Goal: Task Accomplishment & Management: Use online tool/utility

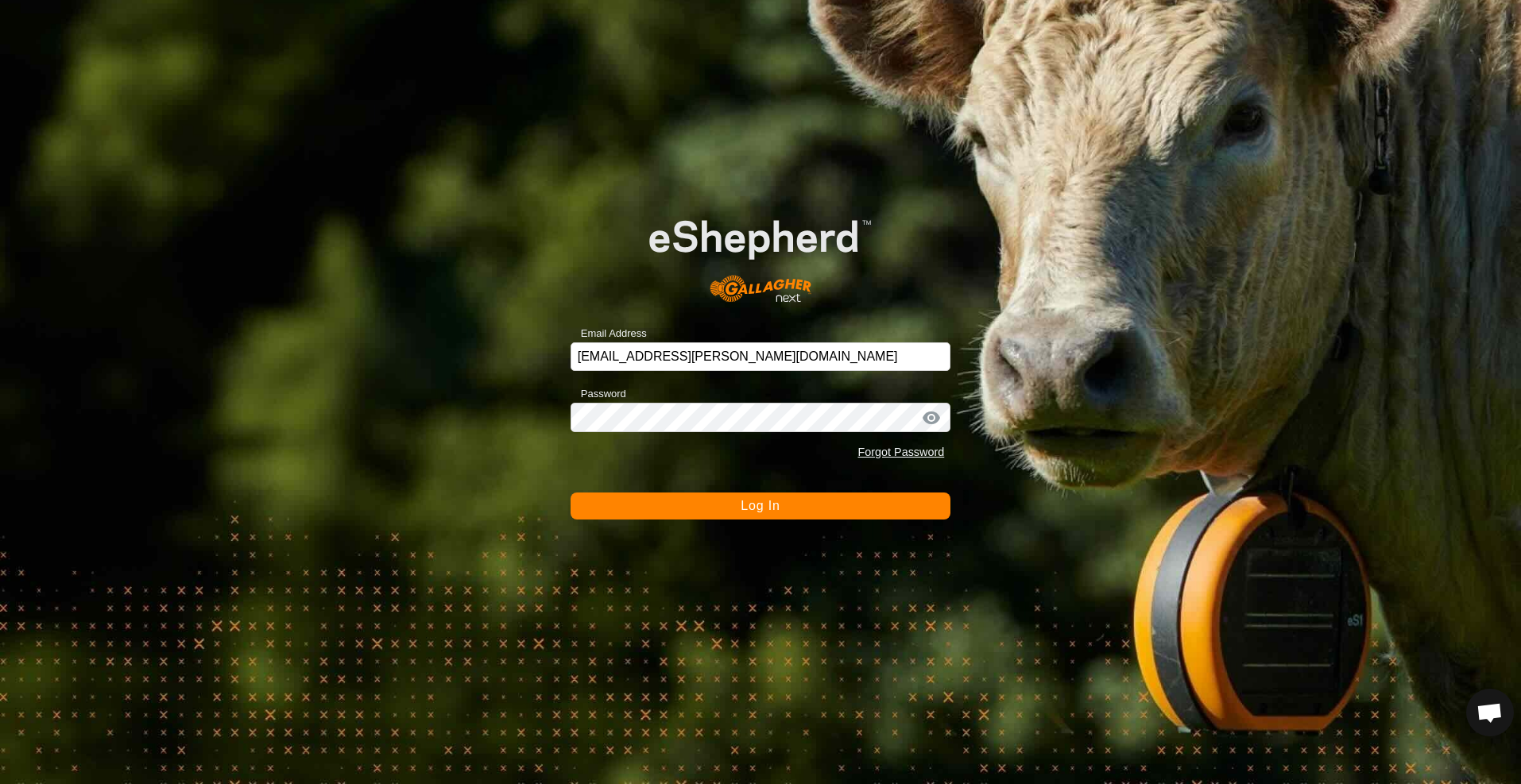
click at [790, 509] on button "Log In" at bounding box center [760, 506] width 381 height 27
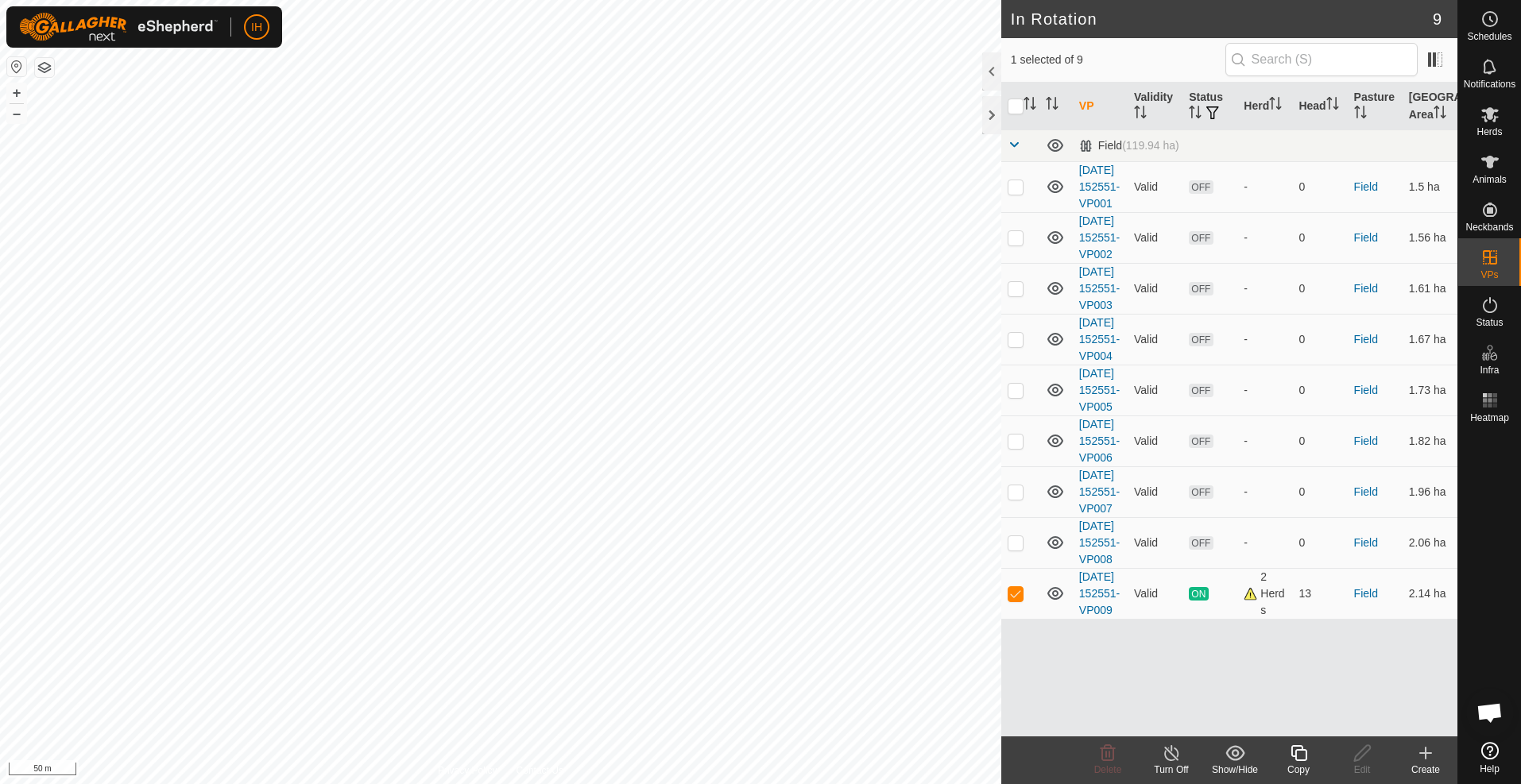
click at [1298, 757] on icon at bounding box center [1299, 753] width 20 height 19
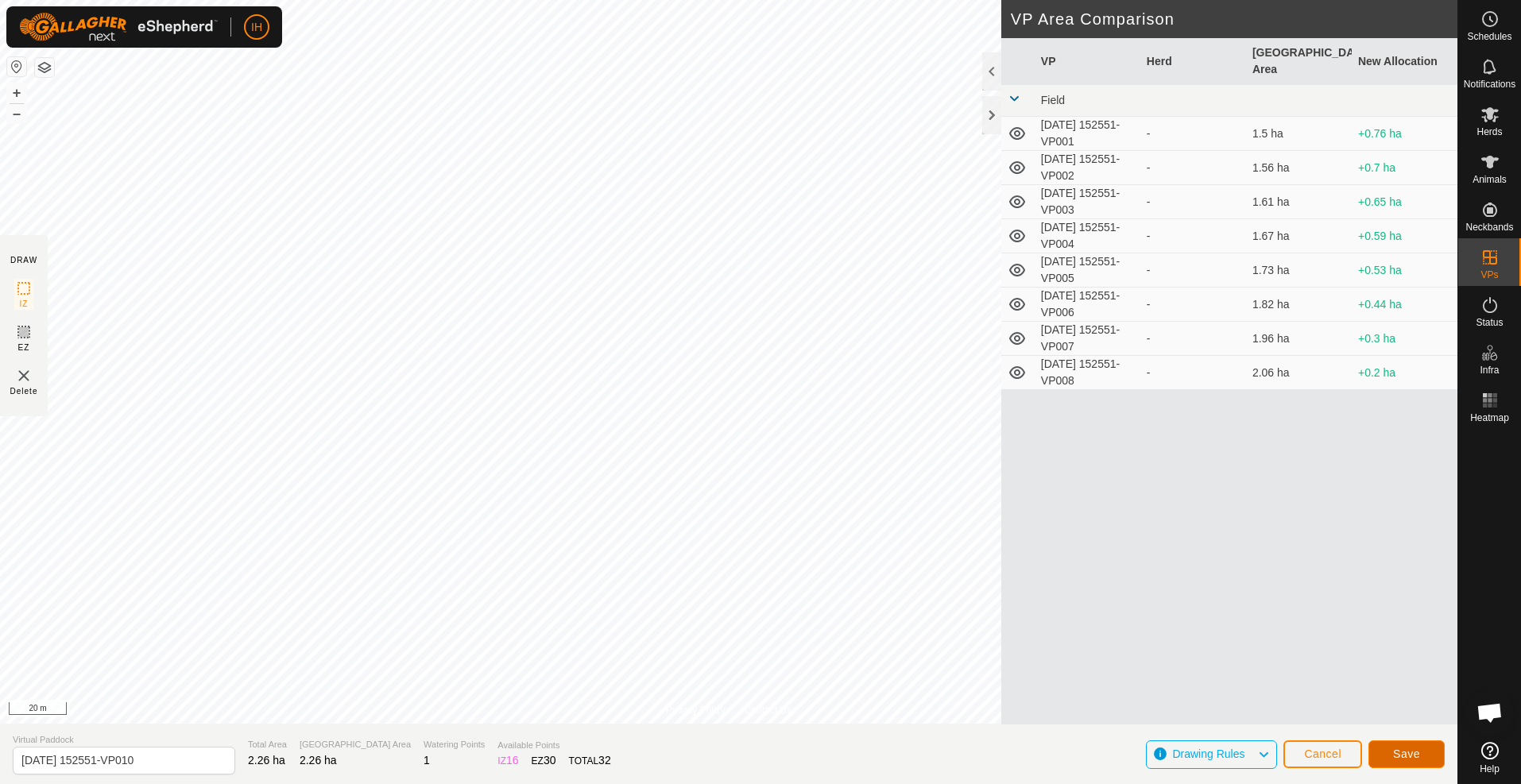
click at [1415, 755] on span "Save" at bounding box center [1407, 754] width 27 height 13
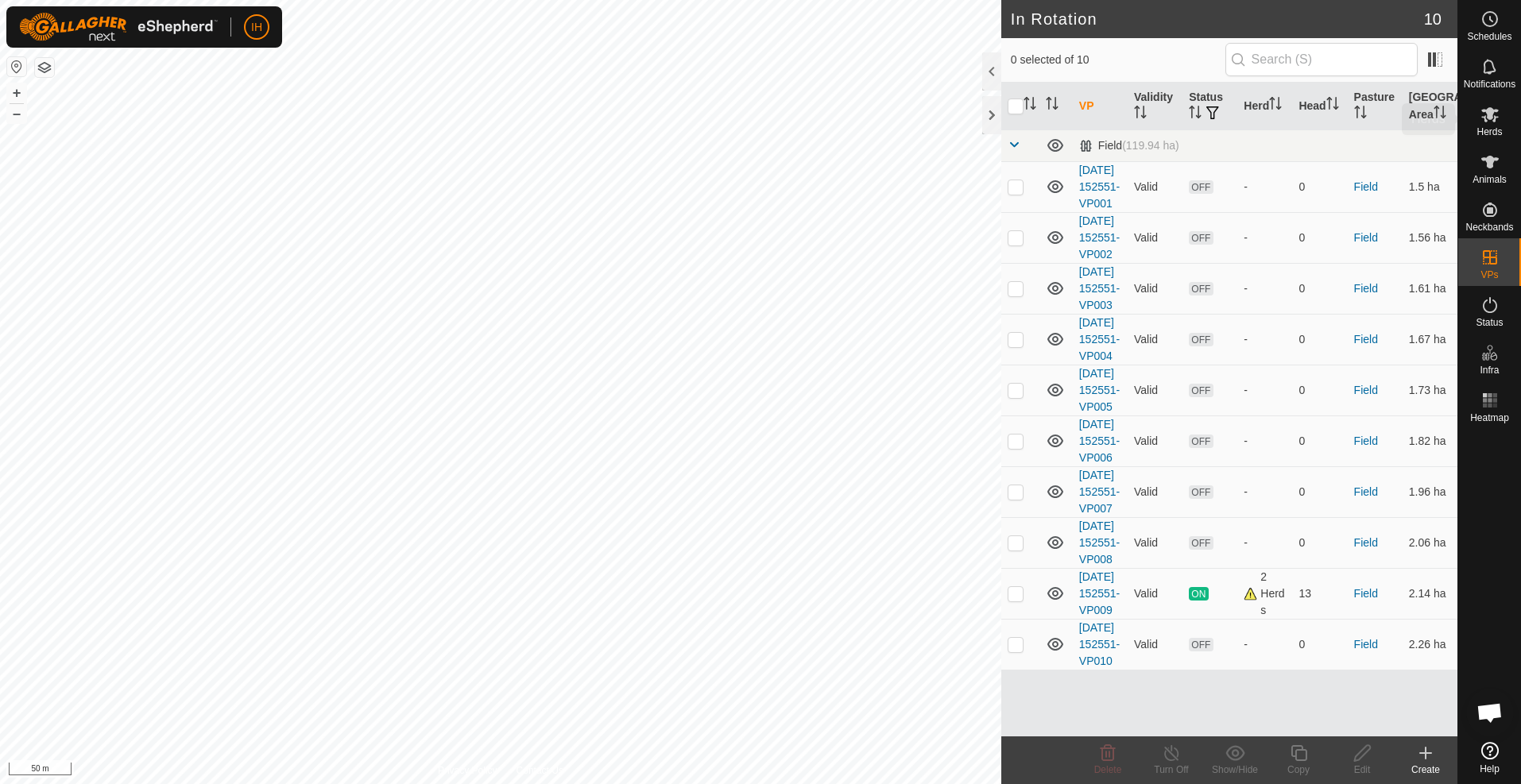
click at [1494, 118] on icon at bounding box center [1489, 114] width 17 height 15
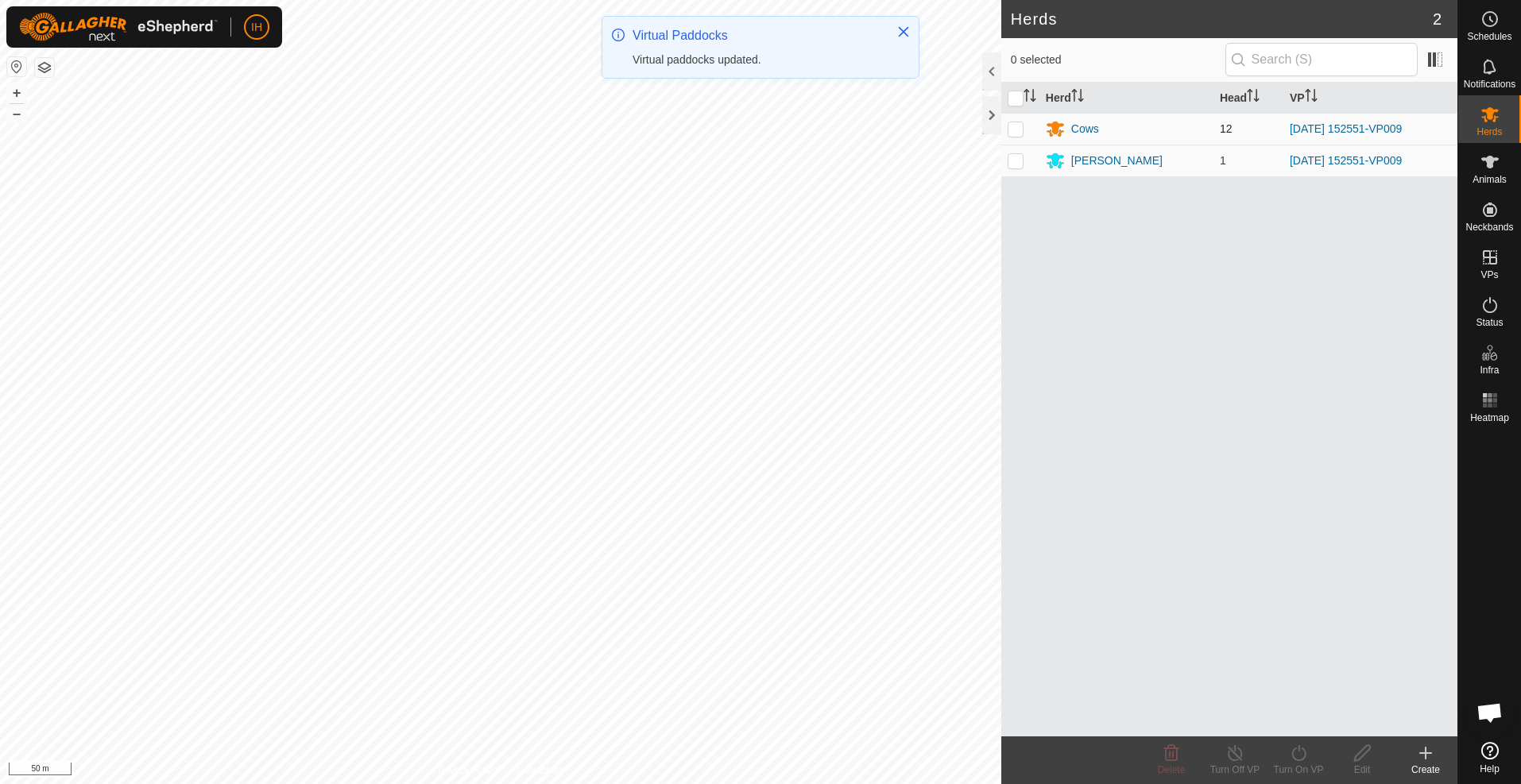
drag, startPoint x: 1018, startPoint y: 125, endPoint x: 1017, endPoint y: 143, distance: 18.0
click at [1018, 125] on p-checkbox at bounding box center [1015, 129] width 15 height 13
checkbox input "true"
click at [1017, 162] on p-checkbox at bounding box center [1015, 161] width 15 height 13
checkbox input "true"
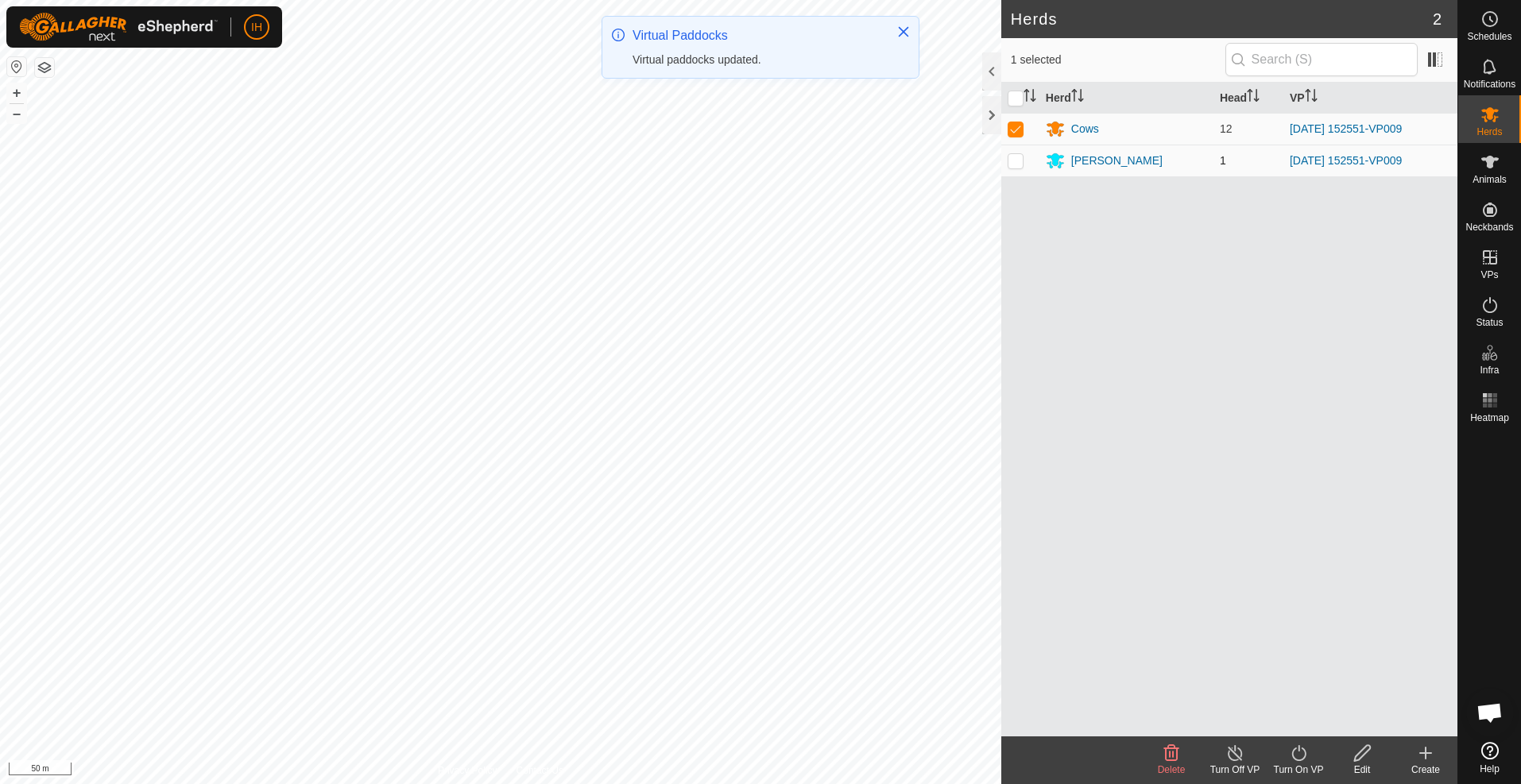
checkbox input "true"
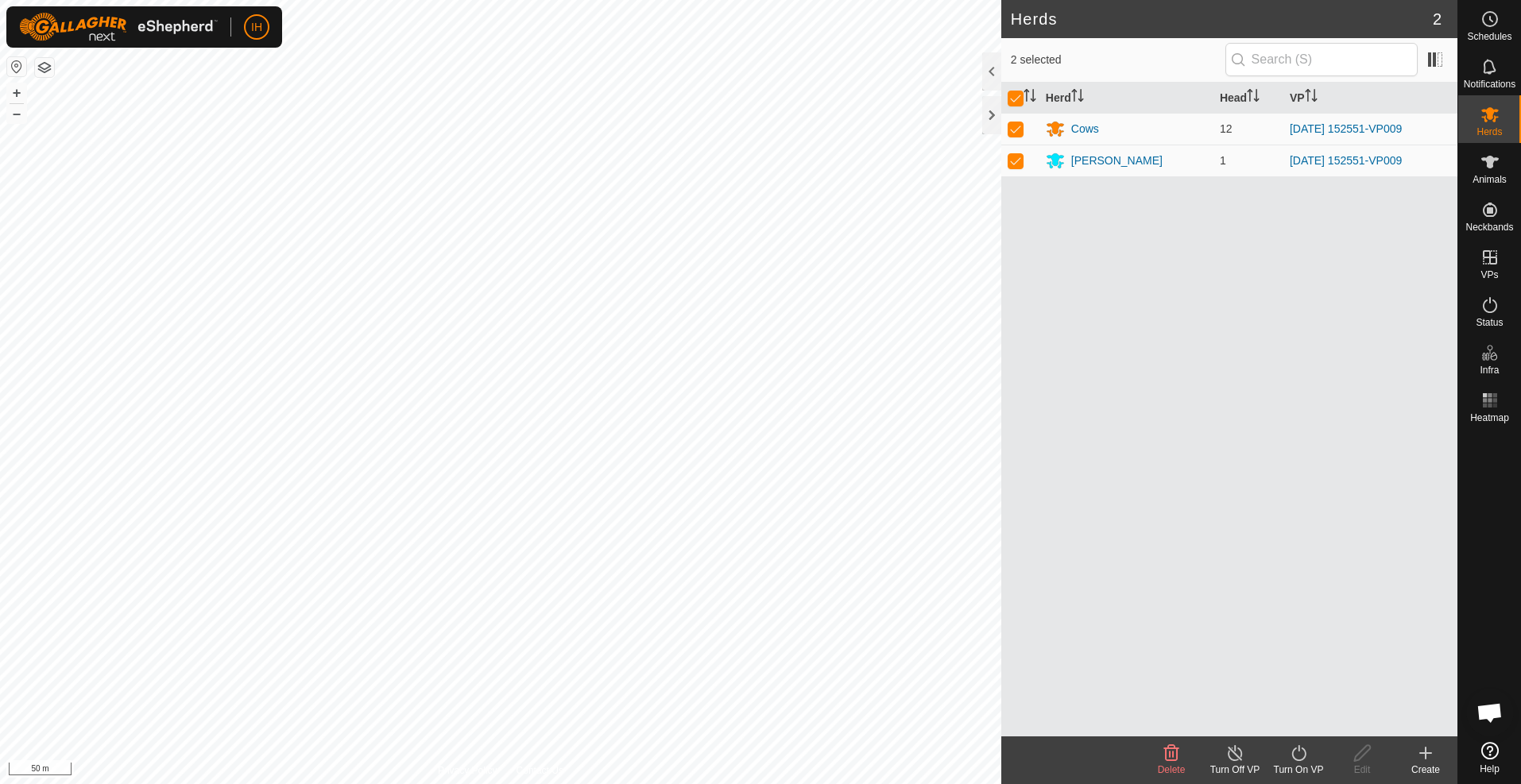
click at [1301, 766] on div "Turn On VP" at bounding box center [1298, 770] width 64 height 15
click at [1290, 715] on link "Now" at bounding box center [1346, 718] width 157 height 32
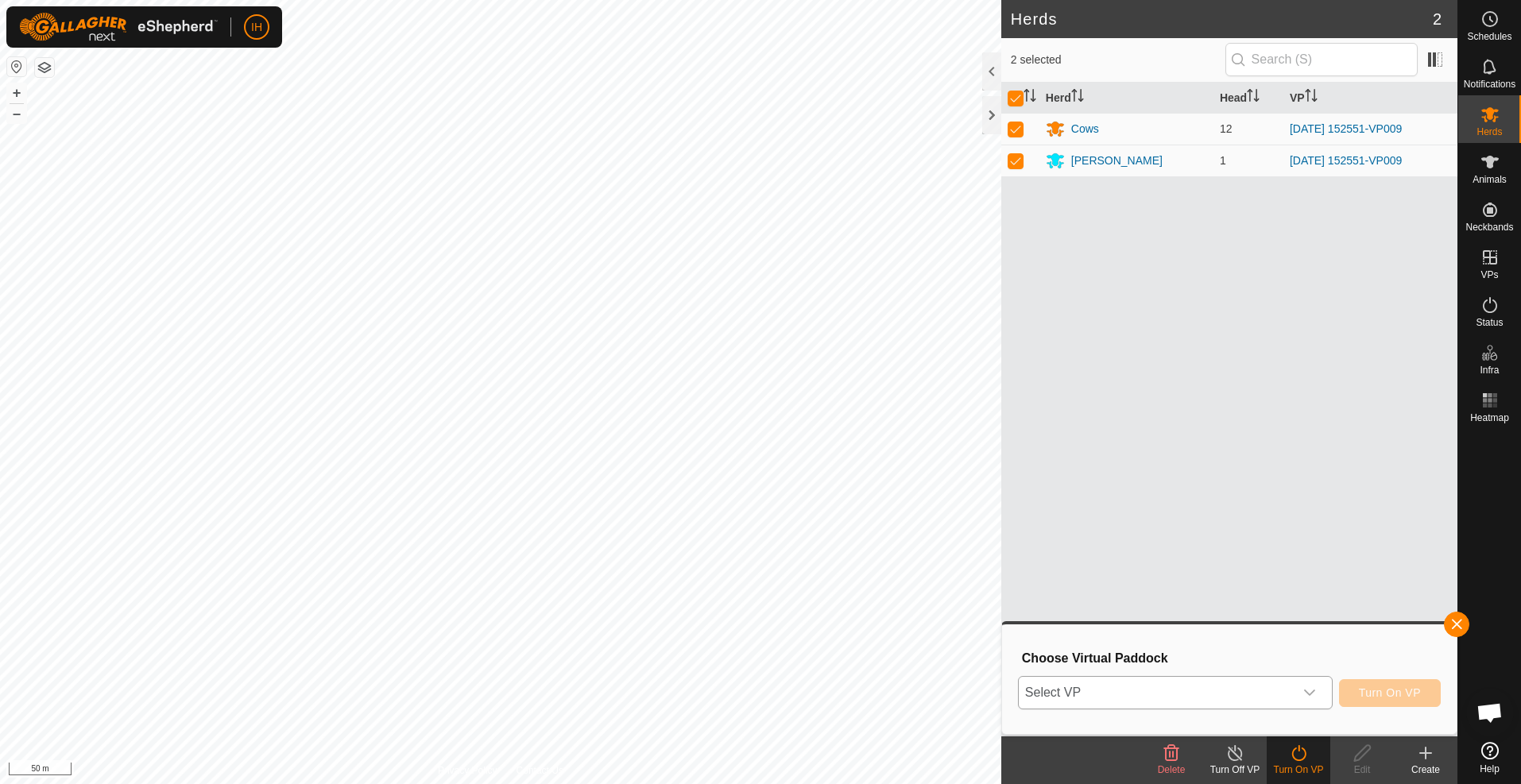
click at [1252, 697] on span "Select VP" at bounding box center [1156, 692] width 275 height 32
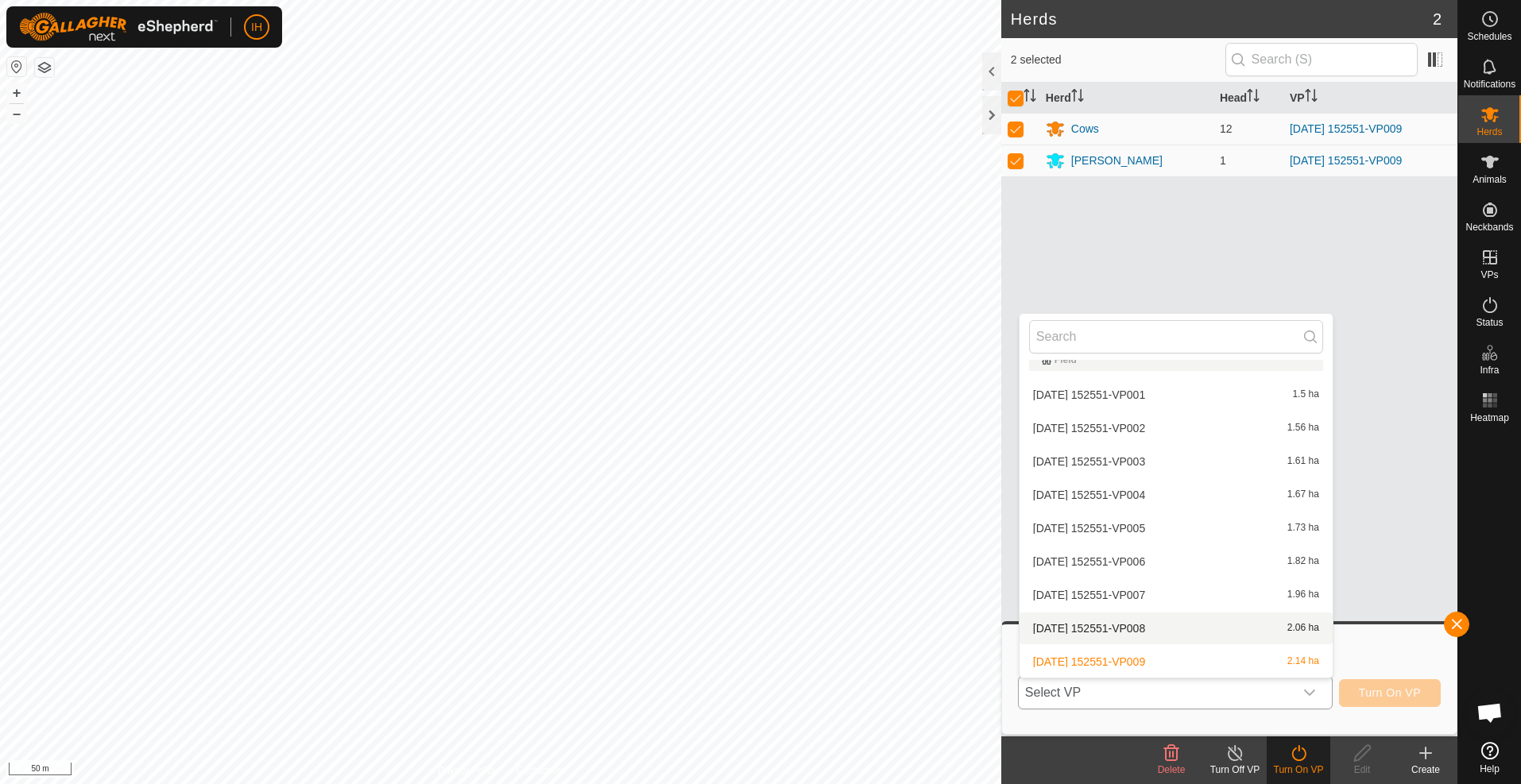
scroll to position [51, 0]
click at [1217, 655] on li "[DATE] 152551-VP010 2.26 ha" at bounding box center [1176, 661] width 313 height 32
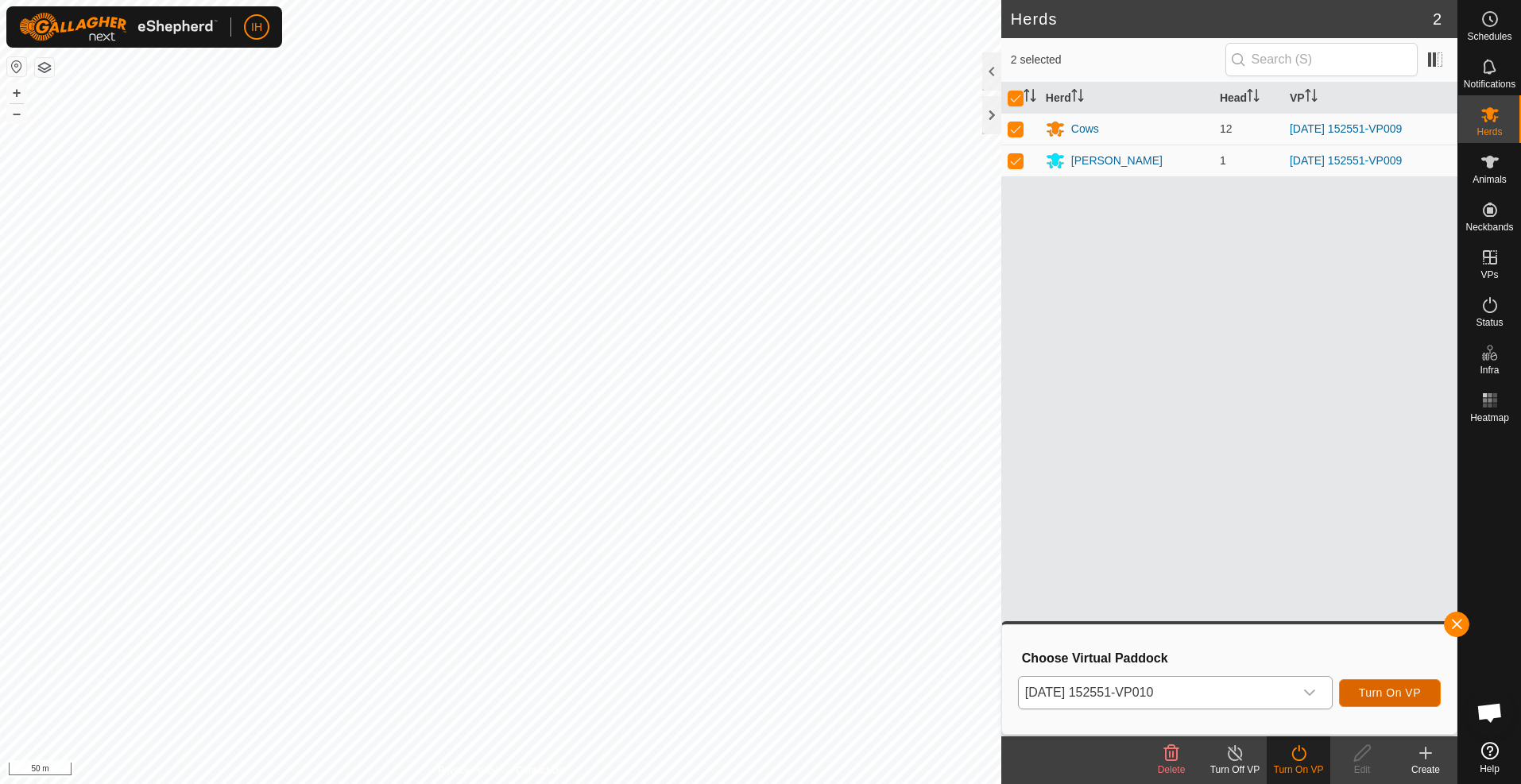
click at [1409, 695] on span "Turn On VP" at bounding box center [1389, 693] width 62 height 13
